Goal: Find specific page/section: Find specific page/section

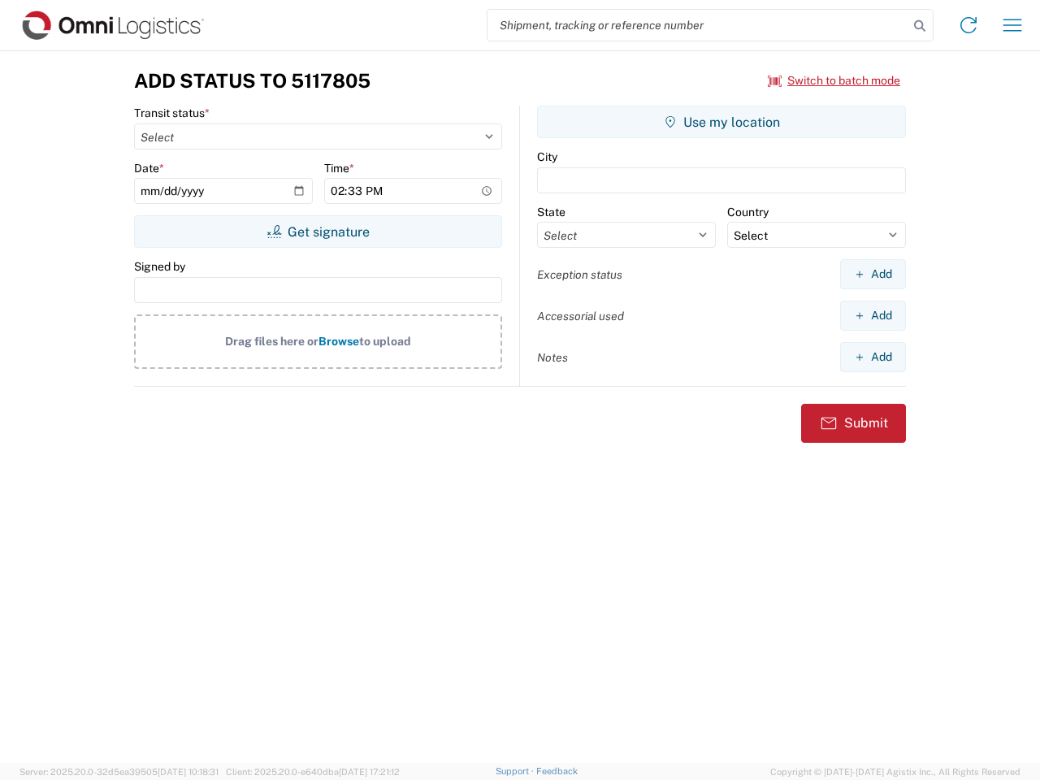
click at [698, 25] on input "search" at bounding box center [698, 25] width 421 height 31
click at [920, 26] on icon at bounding box center [919, 26] width 23 height 23
click at [969, 25] on icon at bounding box center [969, 25] width 26 height 26
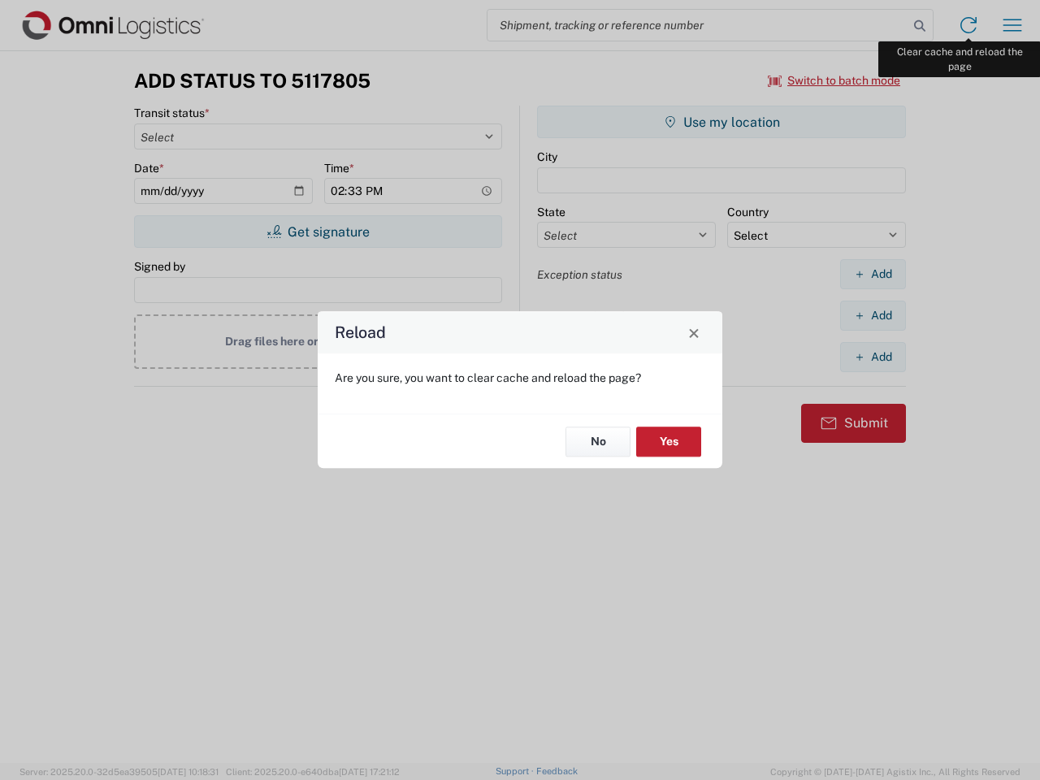
click at [1012, 25] on div "Reload Are you sure, you want to clear cache and reload the page? No Yes" at bounding box center [520, 390] width 1040 height 780
click at [835, 80] on div "Reload Are you sure, you want to clear cache and reload the page? No Yes" at bounding box center [520, 390] width 1040 height 780
click at [318, 232] on div "Reload Are you sure, you want to clear cache and reload the page? No Yes" at bounding box center [520, 390] width 1040 height 780
click at [722, 122] on div "Reload Are you sure, you want to clear cache and reload the page? No Yes" at bounding box center [520, 390] width 1040 height 780
click at [873, 274] on div "Reload Are you sure, you want to clear cache and reload the page? No Yes" at bounding box center [520, 390] width 1040 height 780
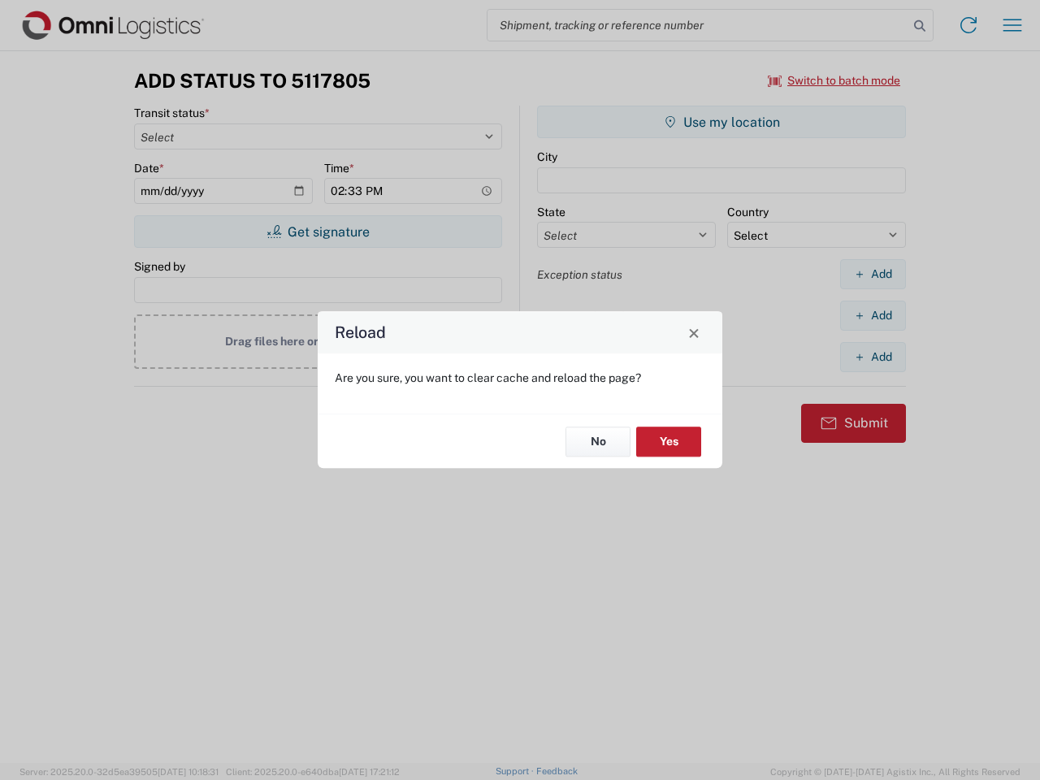
click at [873, 315] on div "Reload Are you sure, you want to clear cache and reload the page? No Yes" at bounding box center [520, 390] width 1040 height 780
click at [873, 357] on div "Reload Are you sure, you want to clear cache and reload the page? No Yes" at bounding box center [520, 390] width 1040 height 780
